Goal: Transaction & Acquisition: Purchase product/service

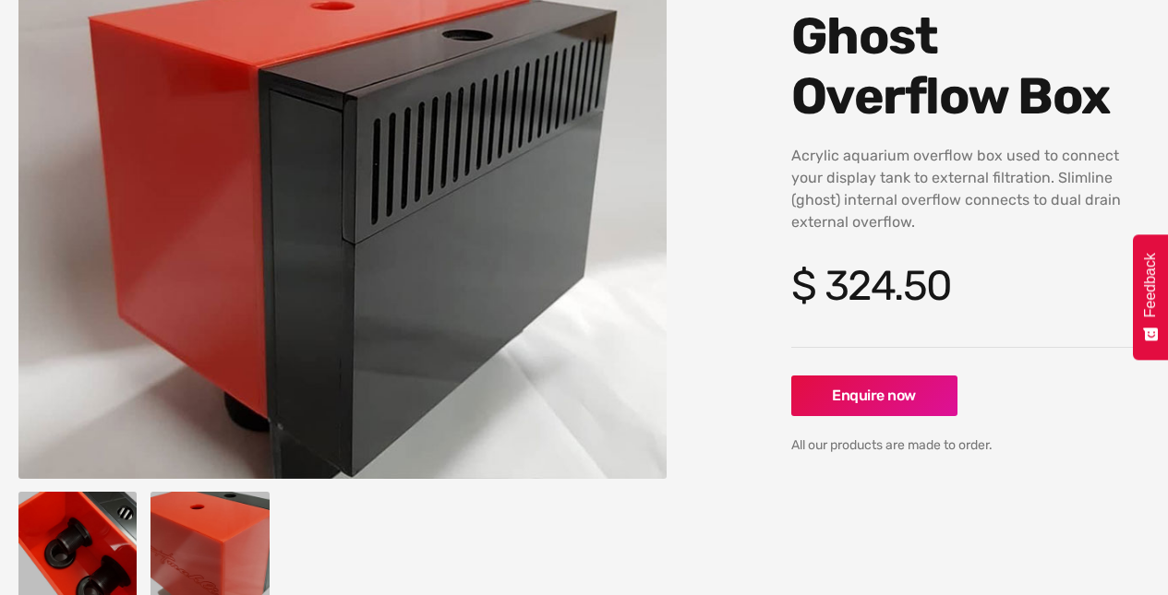
scroll to position [369, 0]
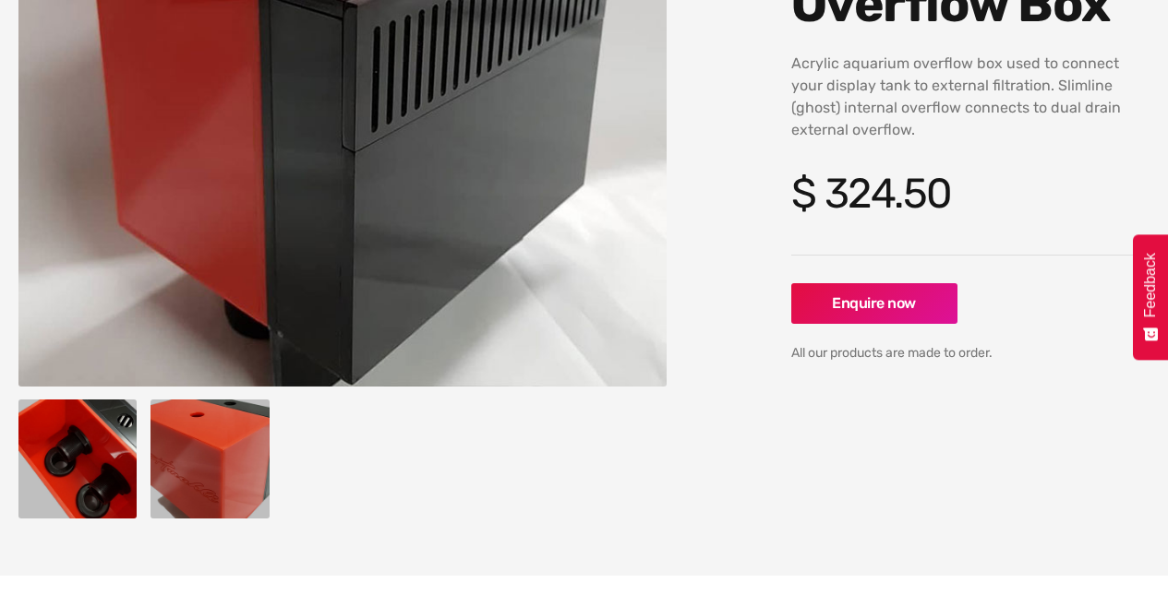
click at [119, 454] on img "open lightbox" at bounding box center [77, 459] width 118 height 118
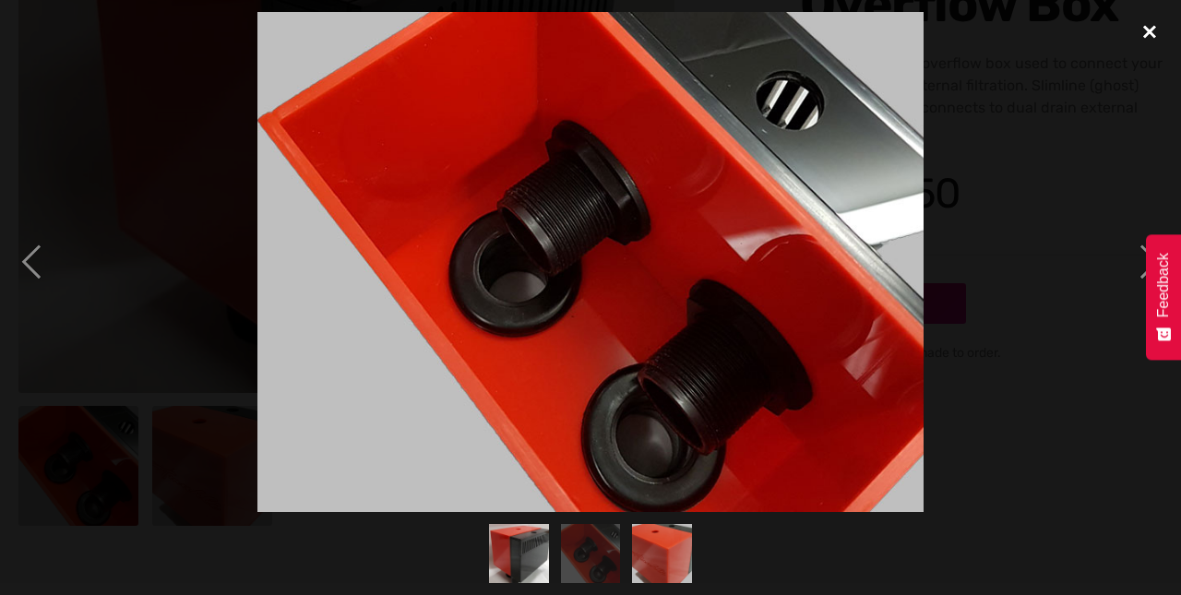
click at [1149, 28] on div "close lightbox" at bounding box center [1150, 32] width 63 height 41
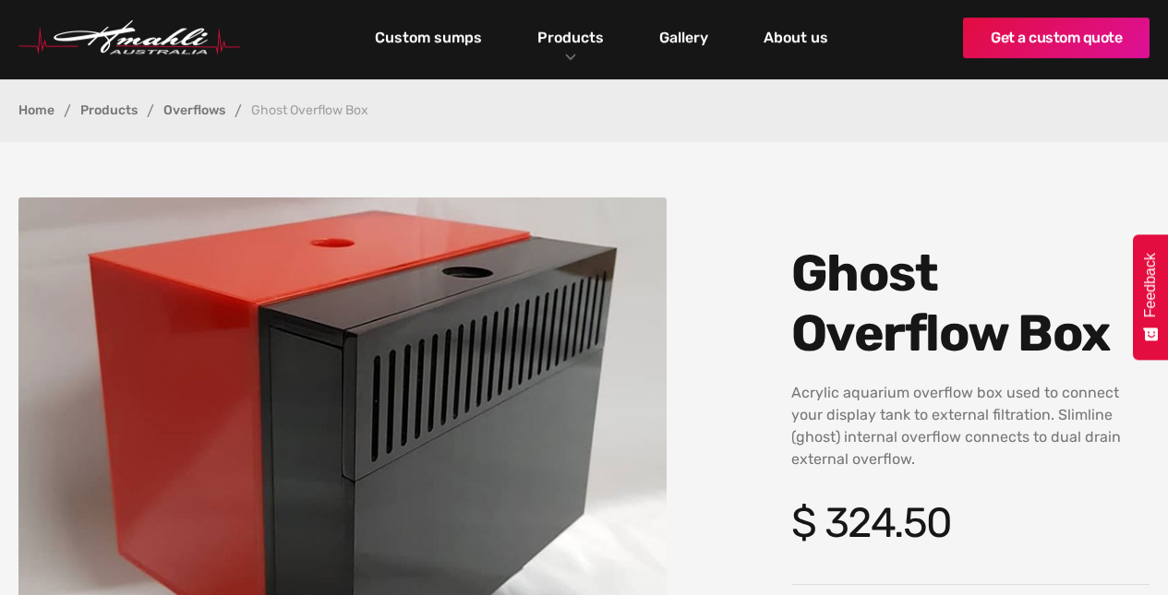
scroll to position [0, 0]
